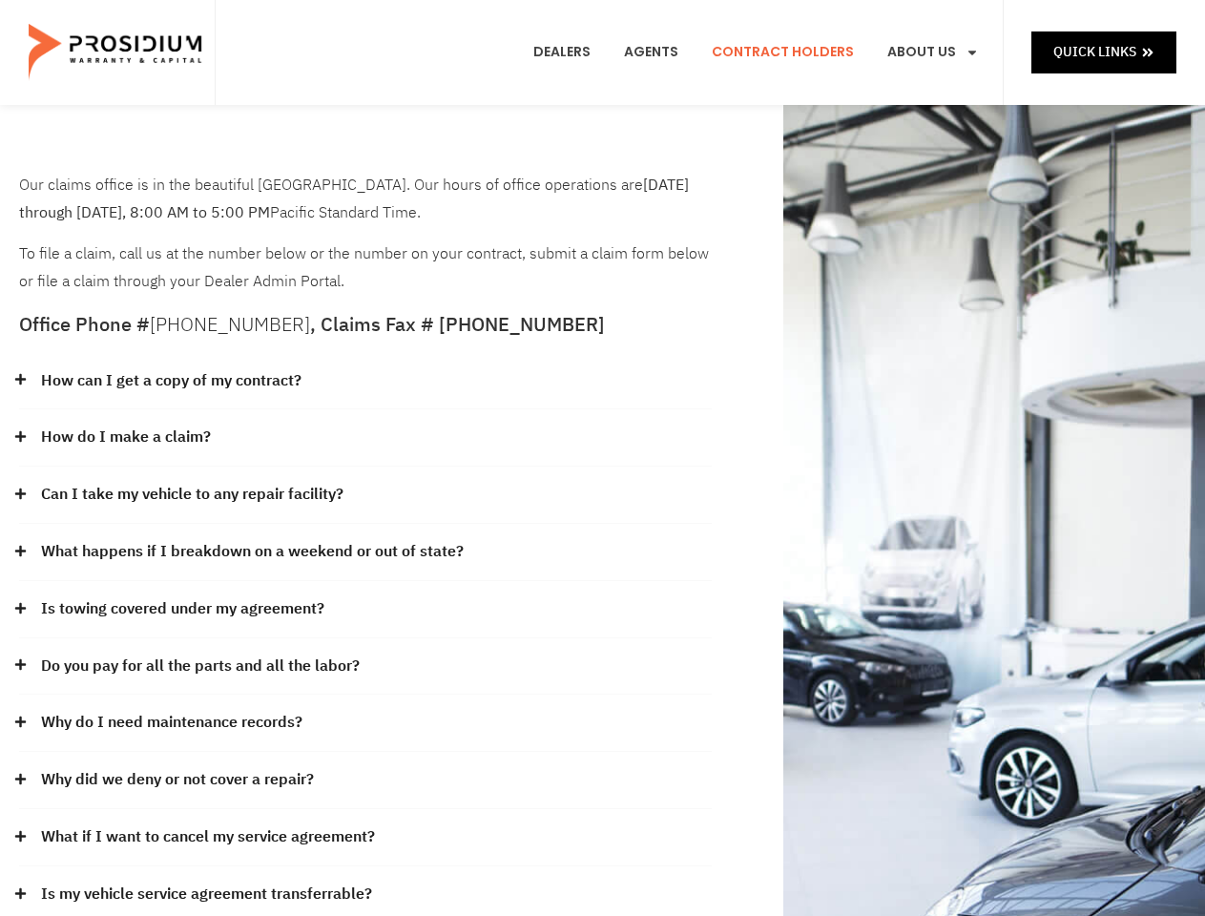
click at [602, 458] on div "How do I make a claim?" at bounding box center [365, 437] width 692 height 57
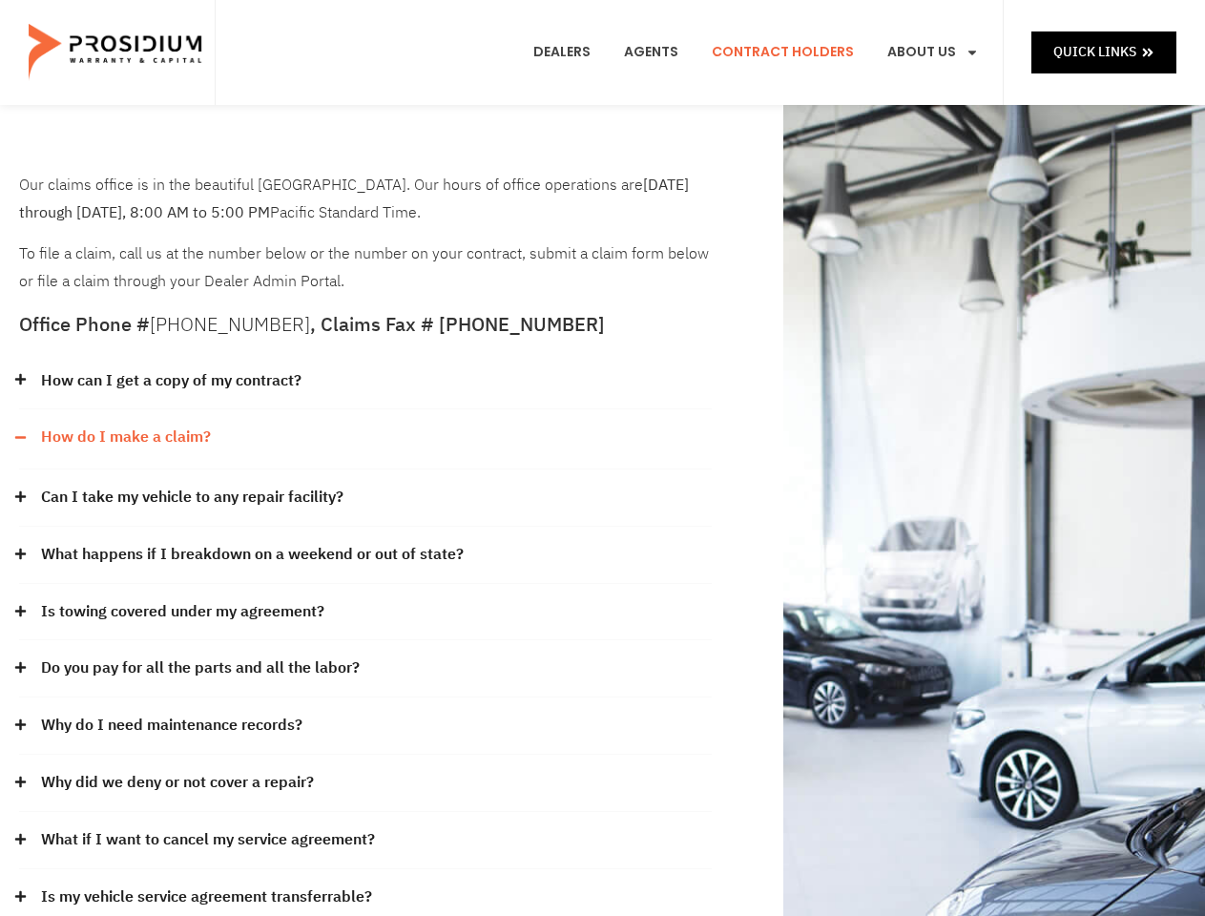
click at [365, 381] on div "How can I get a copy of my contract?" at bounding box center [365, 381] width 692 height 57
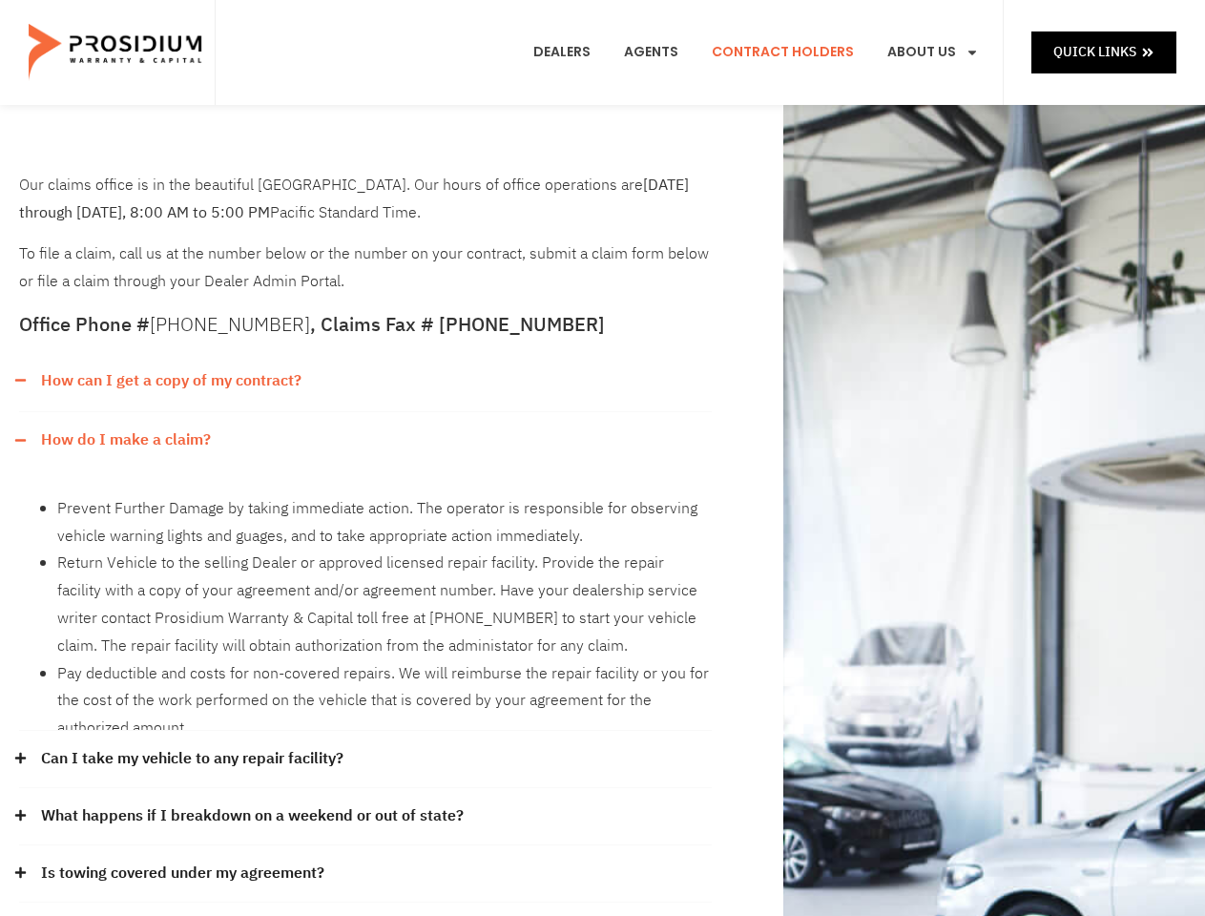
click at [170, 381] on link "How can I get a copy of my contract?" at bounding box center [171, 381] width 260 height 28
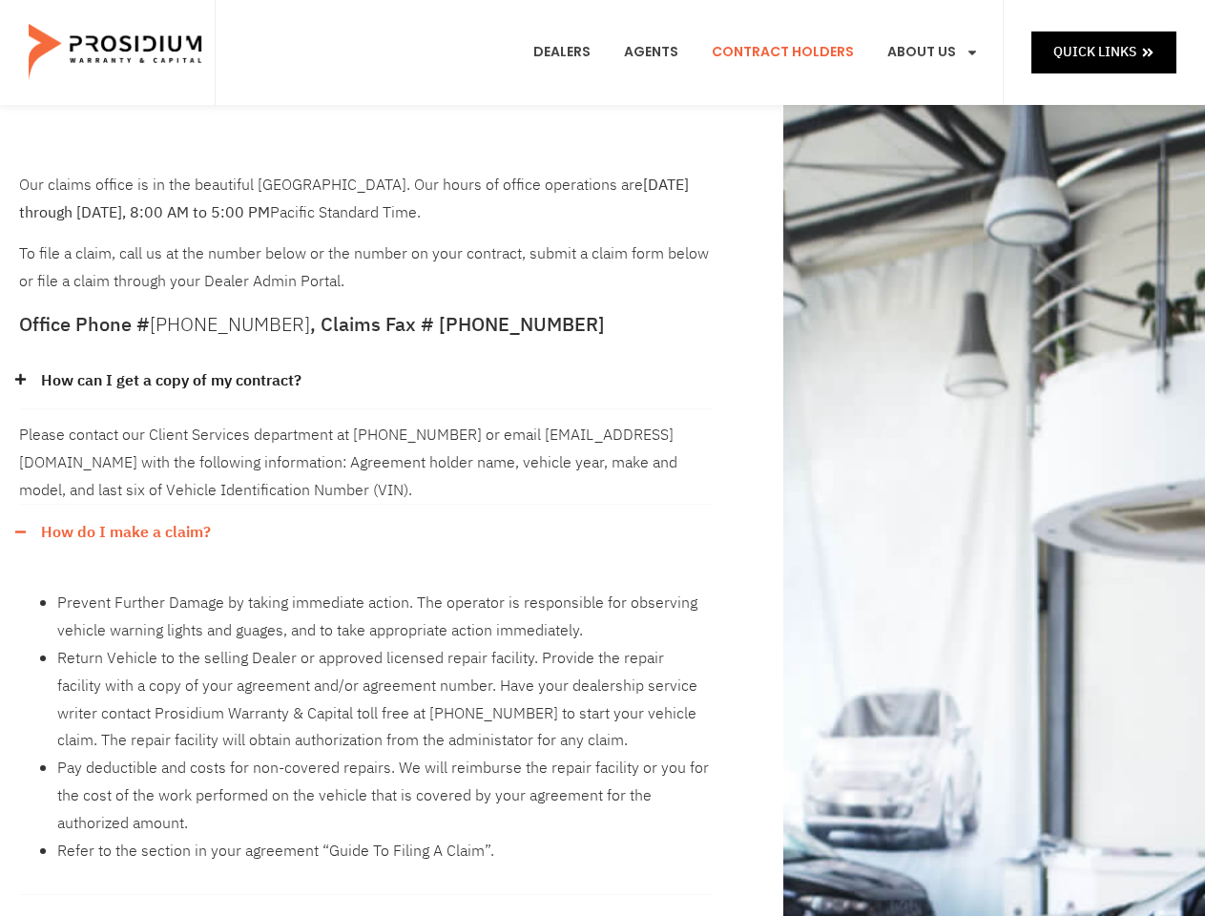
click at [365, 438] on div "Please contact our Client Services department at [PHONE_NUMBER] or email [EMAIL…" at bounding box center [365, 456] width 692 height 94
click at [125, 437] on div "Please contact our Client Services department at [PHONE_NUMBER] or email [EMAIL…" at bounding box center [365, 456] width 692 height 94
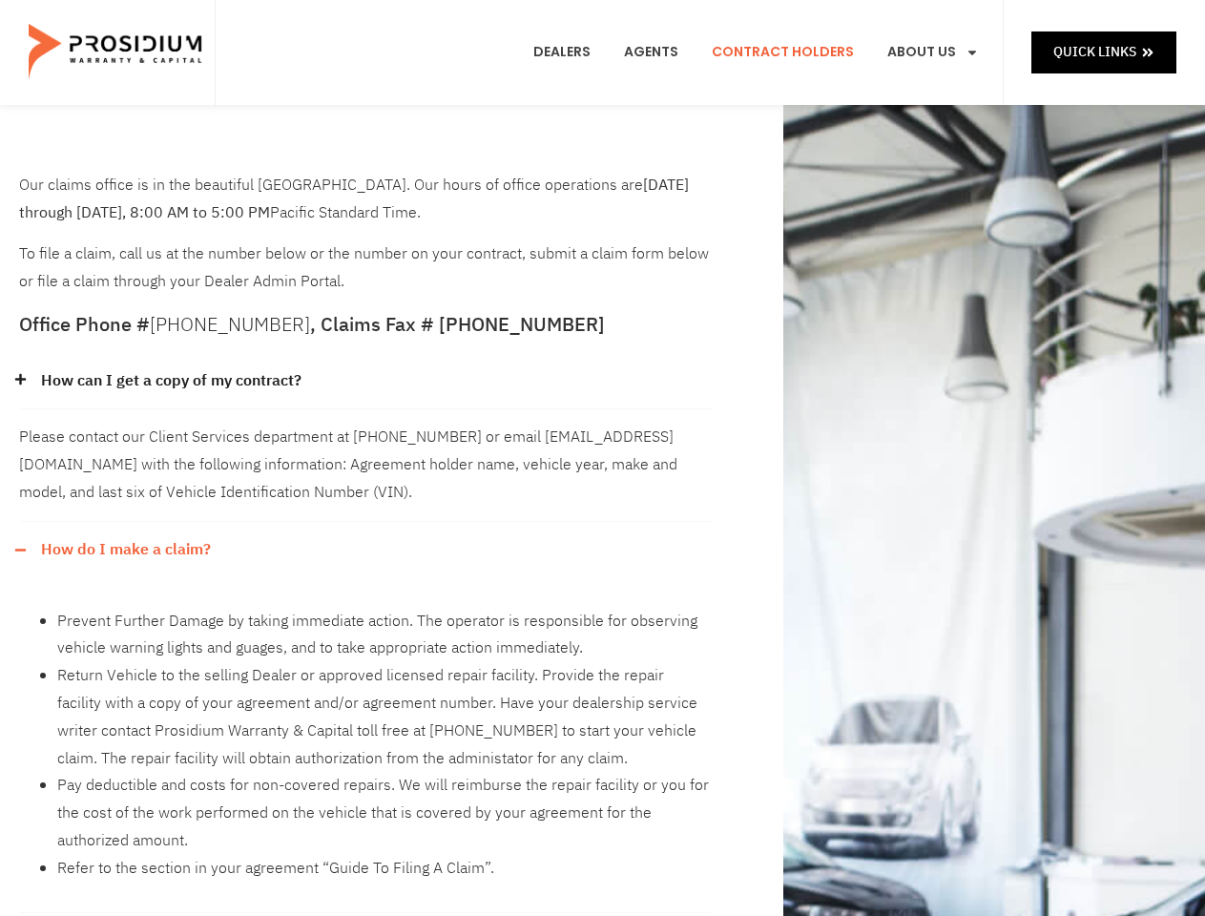
click at [365, 522] on div "How do I make a claim?" at bounding box center [365, 550] width 692 height 56
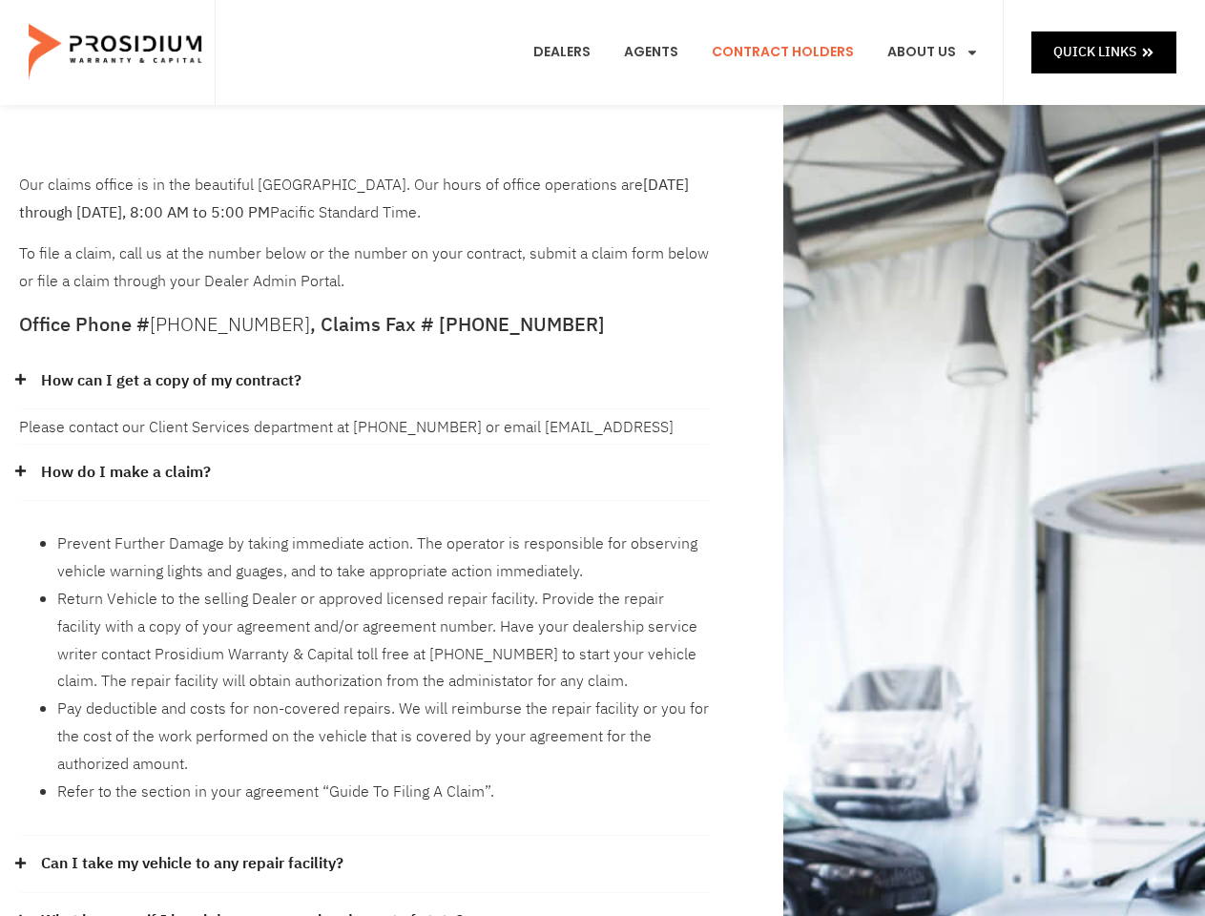
click at [193, 530] on li "Prevent Further Damage by taking immediate action. The operator is responsible …" at bounding box center [384, 557] width 654 height 55
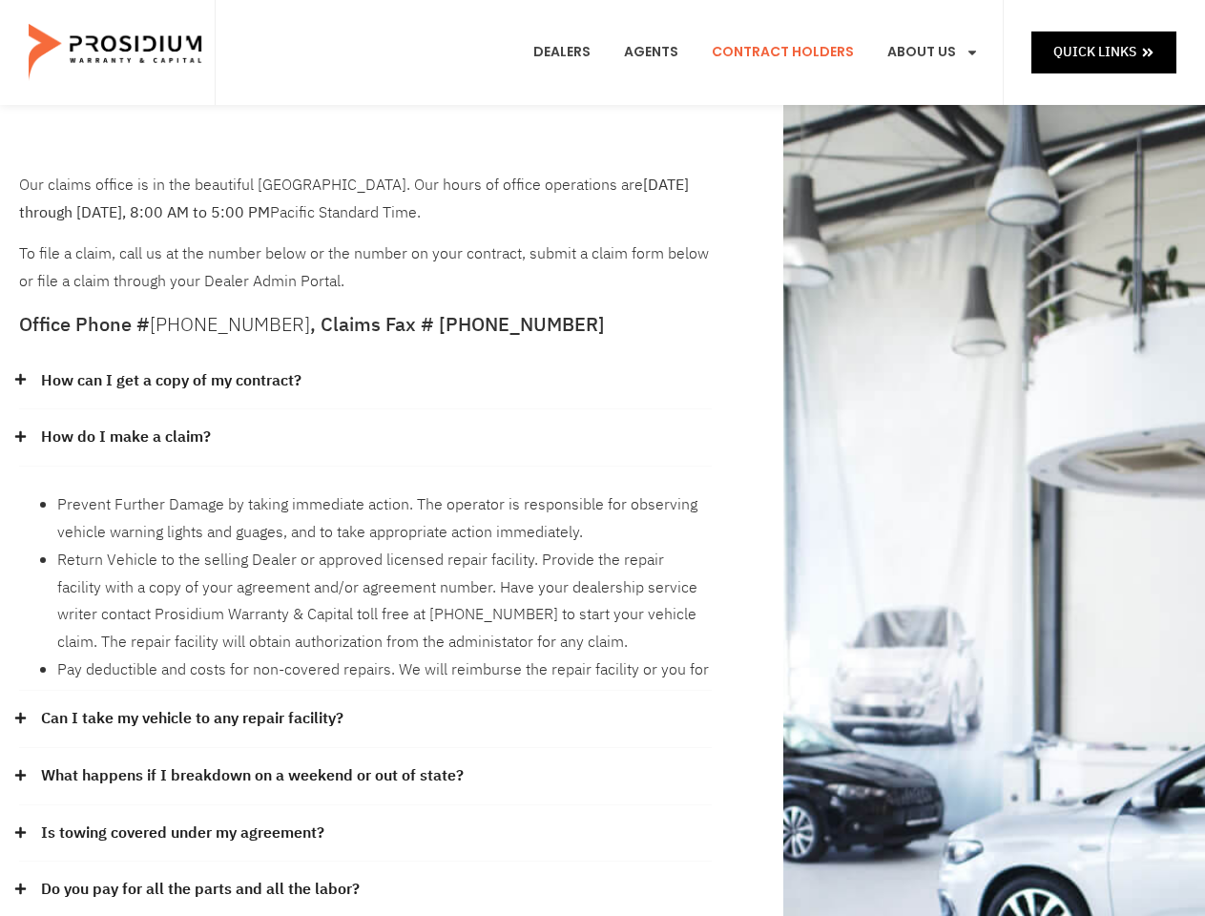
click at [365, 762] on link "What happens if I breakdown on a weekend or out of state?" at bounding box center [252, 776] width 422 height 28
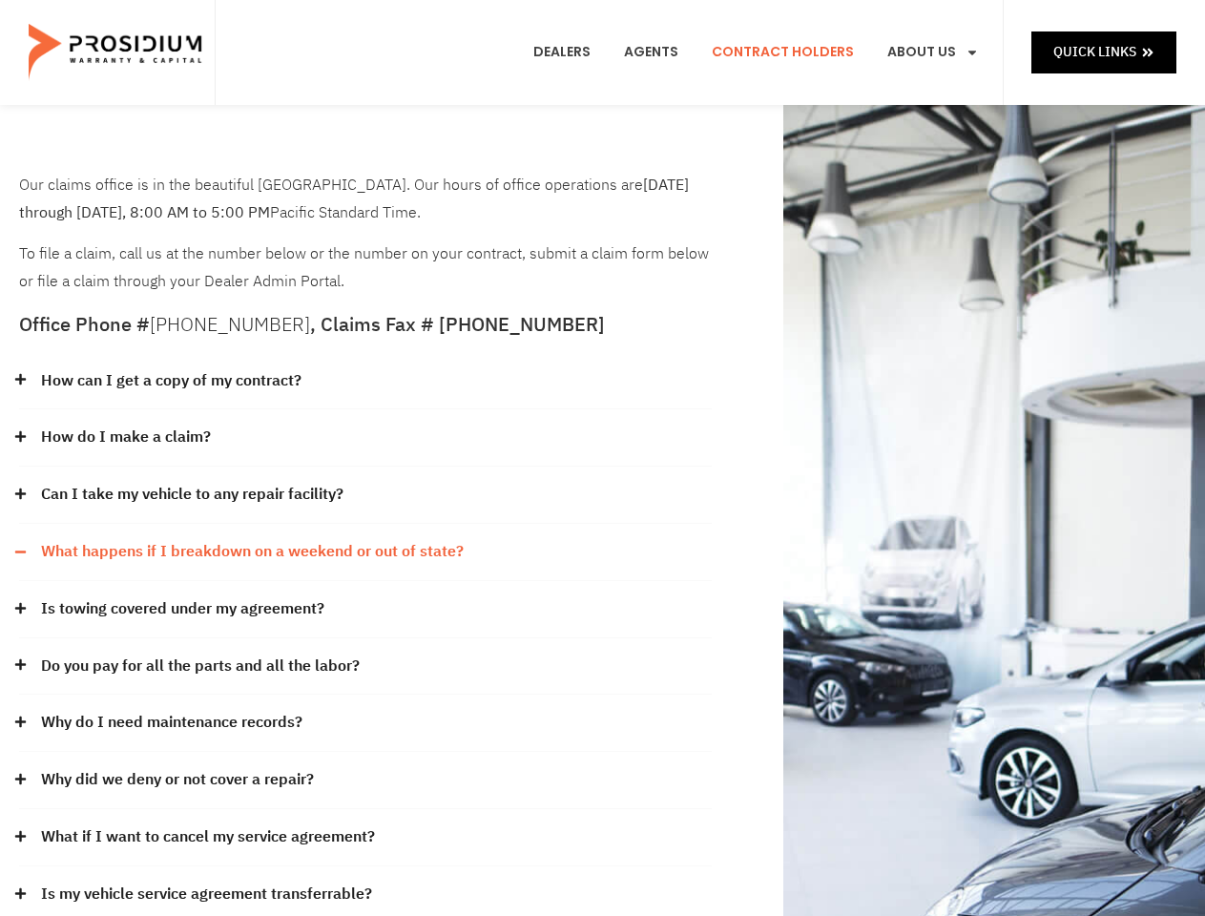
click at [250, 551] on link "What happens if I breakdown on a weekend or out of state?" at bounding box center [252, 552] width 422 height 28
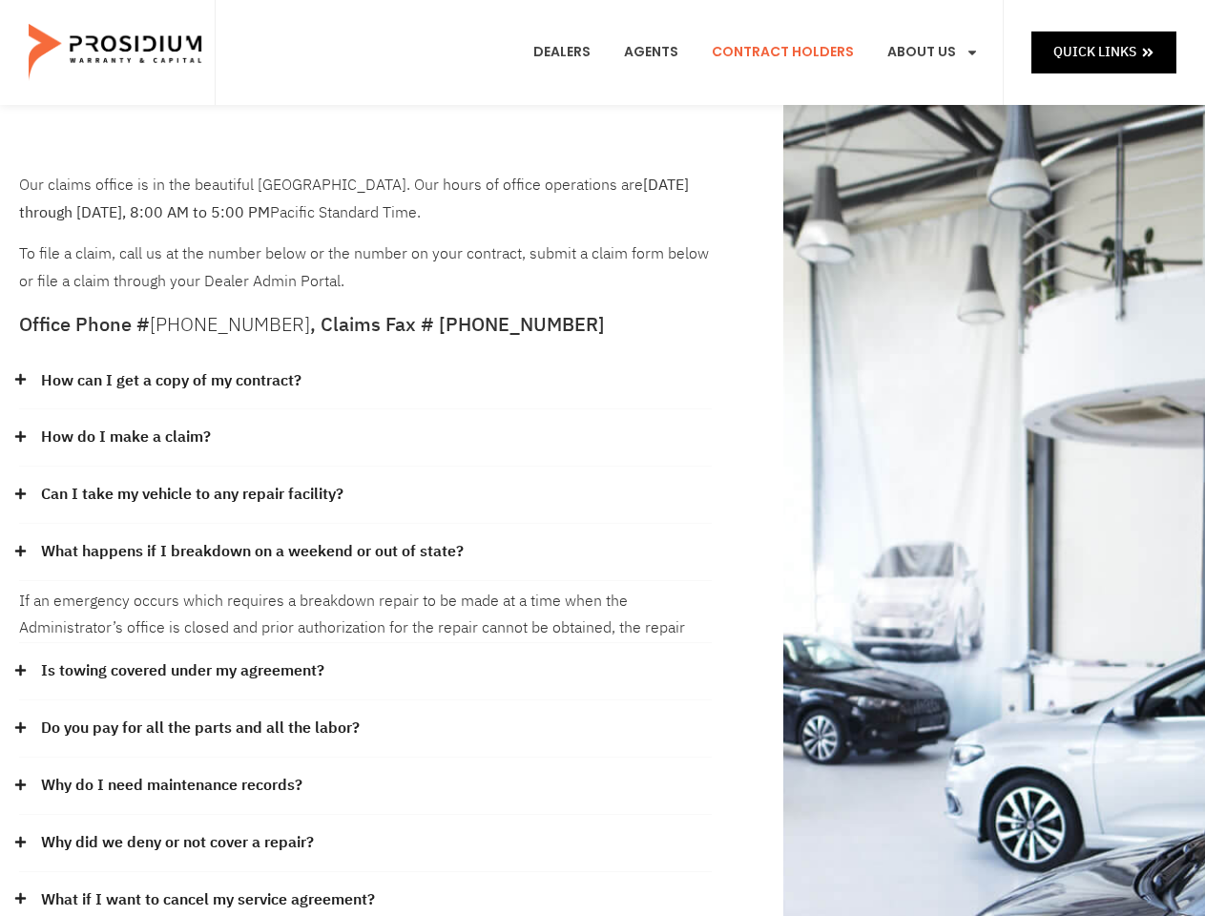
click at [365, 609] on div "If an emergency occurs which requires a breakdown repair to be made at a time w…" at bounding box center [365, 612] width 692 height 63
